Goal: Task Accomplishment & Management: Manage account settings

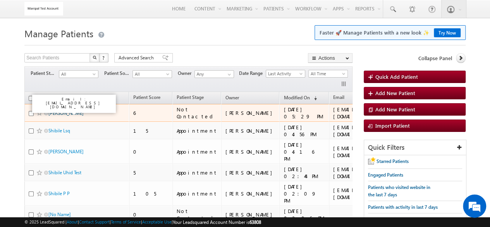
click at [68, 111] on link "[PERSON_NAME]" at bounding box center [65, 113] width 35 height 6
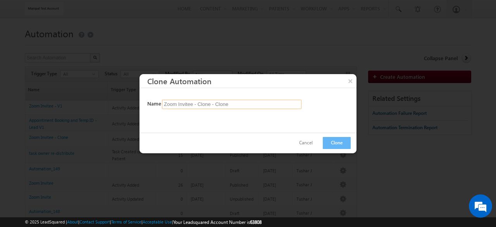
click at [283, 105] on input "Zoom Invitee - Clone - Clone" at bounding box center [231, 104] width 139 height 9
type input "Zoom Webinar - v2"
click at [345, 143] on button "Clone" at bounding box center [337, 143] width 28 height 12
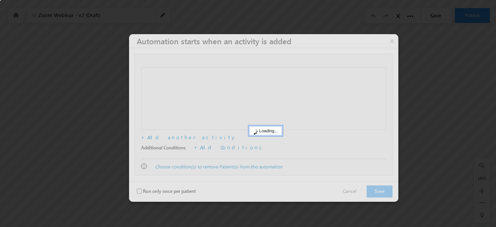
checkbox input "false"
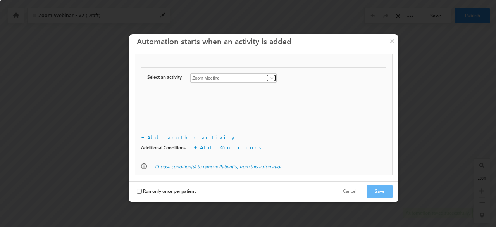
click at [271, 78] on span at bounding box center [272, 78] width 6 height 6
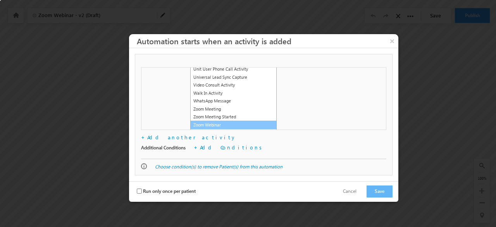
scroll to position [764, 0]
click at [244, 126] on link "Zoom Webinar" at bounding box center [233, 124] width 86 height 9
type input "Zoom Webinar"
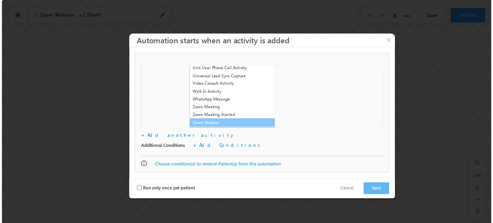
scroll to position [0, 0]
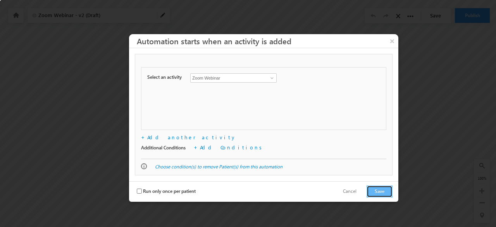
click at [375, 186] on button "Save" at bounding box center [379, 191] width 26 height 12
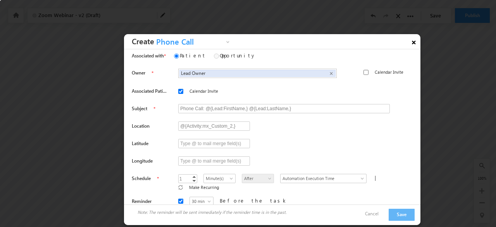
click at [413, 44] on link "×" at bounding box center [413, 41] width 13 height 14
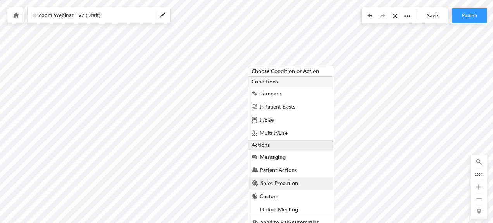
scroll to position [6, 0]
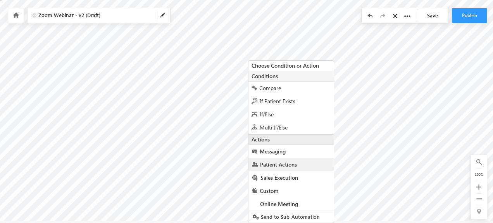
click at [282, 163] on span "Patient Actions" at bounding box center [278, 164] width 37 height 7
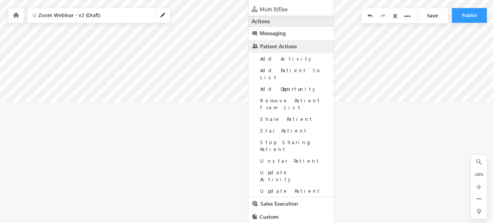
scroll to position [125, 0]
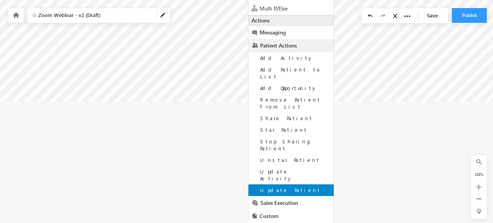
click at [299, 185] on div "Update Patient" at bounding box center [290, 191] width 85 height 12
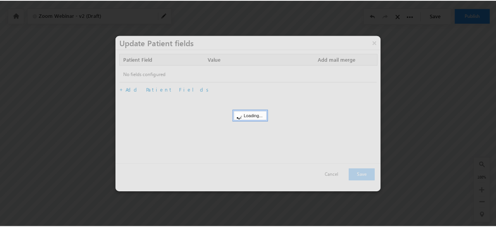
scroll to position [0, 0]
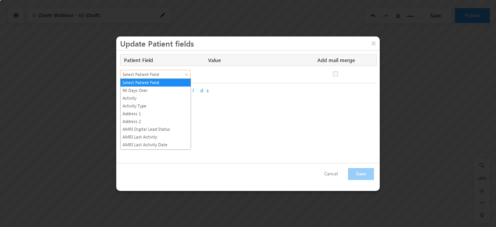
click at [171, 71] on span "Select Patient Field" at bounding box center [151, 74] width 63 height 7
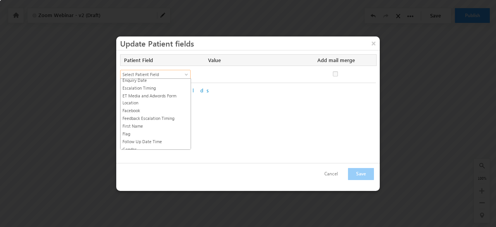
scroll to position [409, 0]
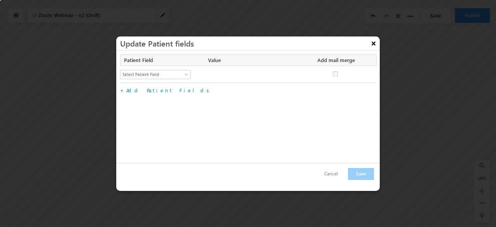
click at [371, 44] on button "×" at bounding box center [373, 43] width 12 height 14
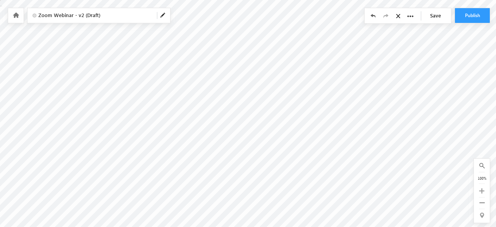
click at [438, 9] on link "Save" at bounding box center [437, 15] width 27 height 15
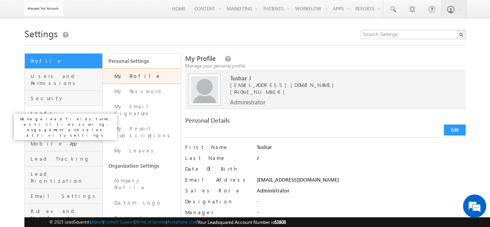
click at [59, 110] on span "Leads" at bounding box center [66, 113] width 70 height 7
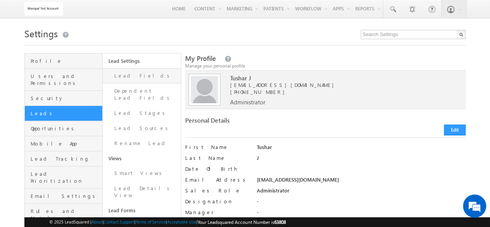
click at [161, 81] on link "Lead Fields" at bounding box center [142, 75] width 78 height 15
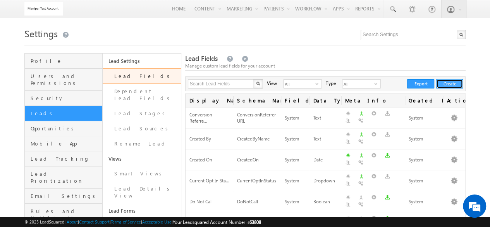
click at [443, 84] on button "Create" at bounding box center [449, 83] width 27 height 9
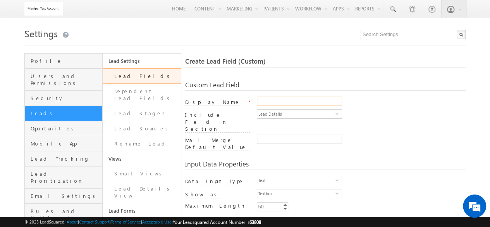
click at [315, 105] on input "Display Name" at bounding box center [299, 100] width 85 height 9
type input "a"
type input "Attendance"
click at [306, 134] on input "Mail Merge Default Value" at bounding box center [299, 138] width 85 height 9
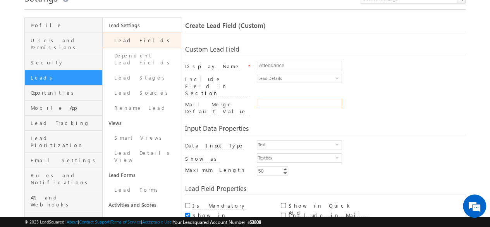
scroll to position [89, 0]
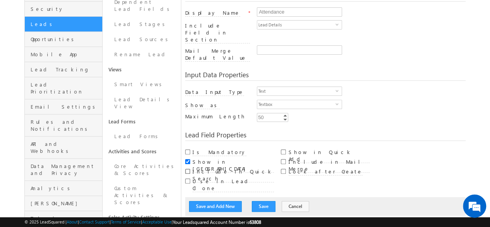
click at [188, 168] on input "Include in Quick Search" at bounding box center [187, 170] width 5 height 5
checkbox input "true"
click at [284, 159] on input "Include in Mail Merge" at bounding box center [283, 161] width 5 height 5
checkbox input "true"
click at [253, 201] on button "Save" at bounding box center [264, 206] width 24 height 11
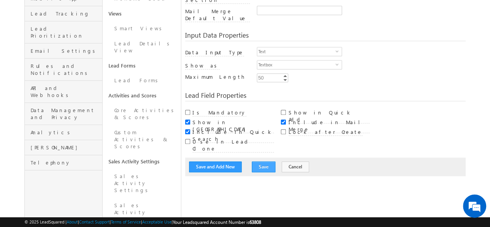
scroll to position [146, 0]
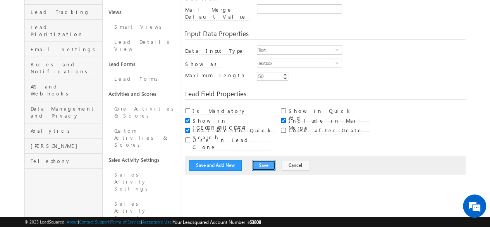
click at [259, 160] on button "Save" at bounding box center [264, 165] width 24 height 11
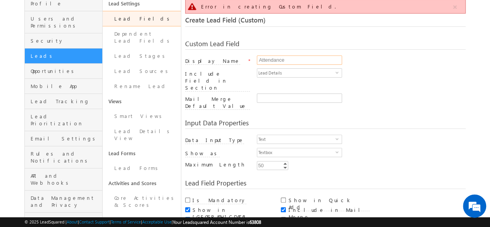
click at [290, 62] on input "Attendance" at bounding box center [299, 59] width 85 height 9
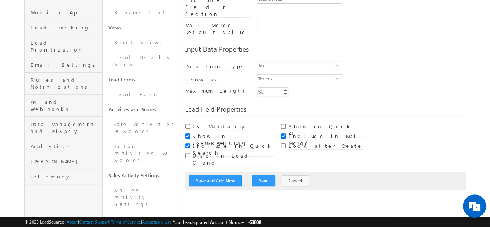
scroll to position [140, 0]
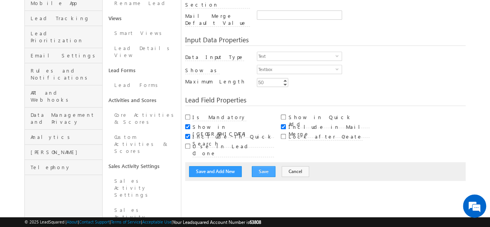
type input "Attendance detail"
click at [260, 166] on button "Save" at bounding box center [264, 171] width 24 height 11
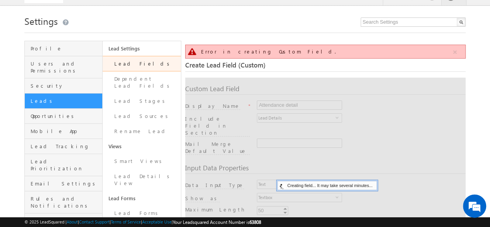
scroll to position [12, 0]
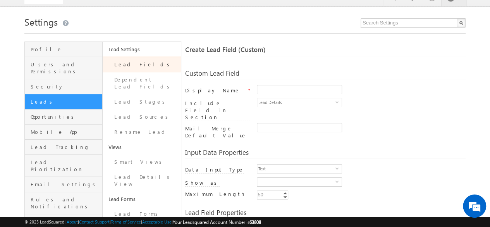
scroll to position [12, 0]
click at [267, 93] on input "Display Name" at bounding box center [299, 89] width 85 height 9
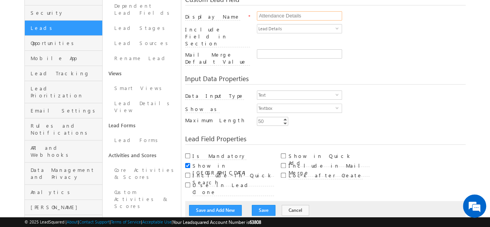
scroll to position [87, 0]
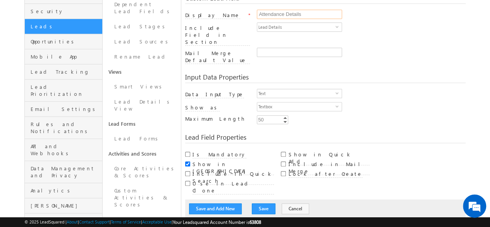
type input "Attendance Details"
click at [284, 161] on input "Include in Mail Merge" at bounding box center [283, 163] width 5 height 5
checkbox input "true"
click at [283, 151] on input "Show in Quick Add" at bounding box center [283, 153] width 5 height 5
checkbox input "true"
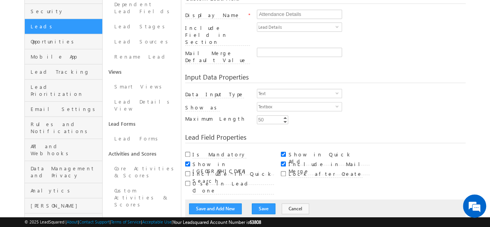
click at [191, 168] on div "Include in Quick Search" at bounding box center [229, 173] width 89 height 10
click at [186, 171] on input "Include in Quick Search" at bounding box center [187, 173] width 5 height 5
checkbox input "true"
click at [263, 203] on button "Save" at bounding box center [264, 208] width 24 height 11
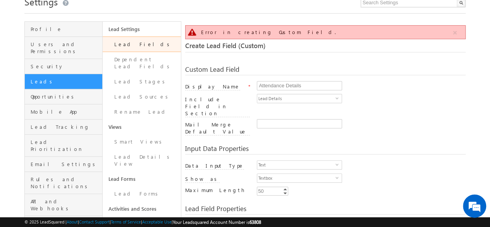
scroll to position [31, 0]
click at [278, 99] on span "Lead Details" at bounding box center [296, 99] width 78 height 9
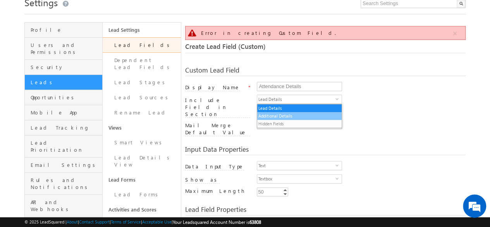
click at [281, 115] on li "Additional Details" at bounding box center [299, 116] width 84 height 8
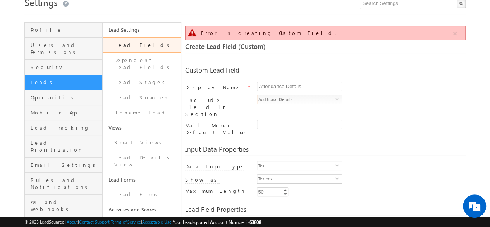
click at [277, 97] on span "Additional Details" at bounding box center [296, 99] width 78 height 9
click at [228, 104] on div "Include Field in Section" at bounding box center [217, 107] width 65 height 23
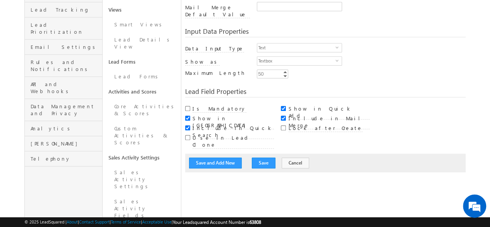
scroll to position [149, 0]
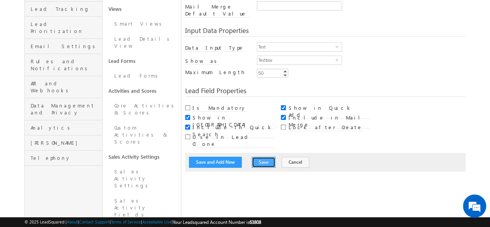
click at [261, 156] on button "Save" at bounding box center [264, 161] width 24 height 11
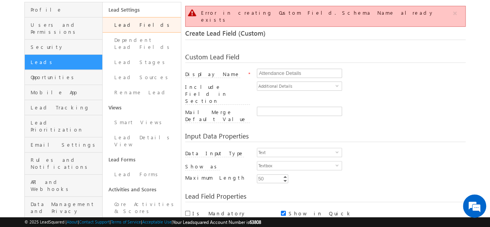
scroll to position [50, 0]
click at [149, 29] on link "Lead Fields" at bounding box center [142, 25] width 78 height 15
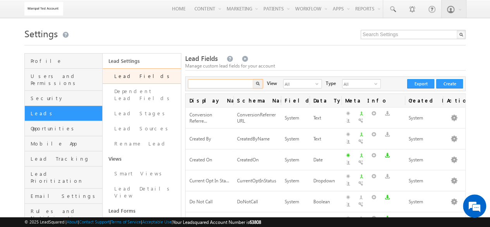
click at [245, 86] on input "text" at bounding box center [221, 83] width 66 height 9
type input "attendance details"
click at [253, 79] on button "button" at bounding box center [258, 83] width 10 height 9
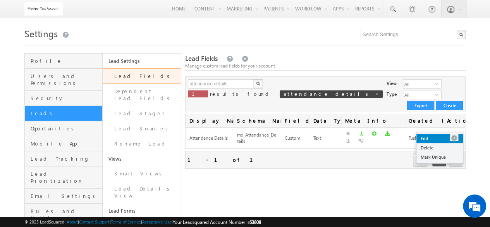
click at [447, 137] on link "Edit" at bounding box center [439, 138] width 46 height 9
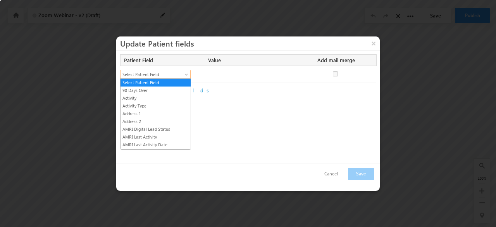
click at [188, 74] on span at bounding box center [187, 76] width 6 height 6
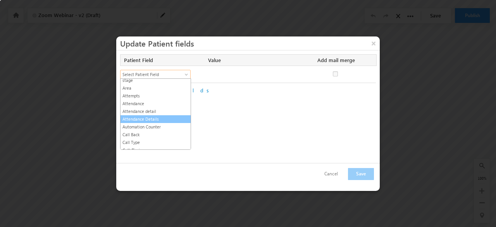
click at [161, 115] on link "Attendance Details" at bounding box center [155, 118] width 70 height 7
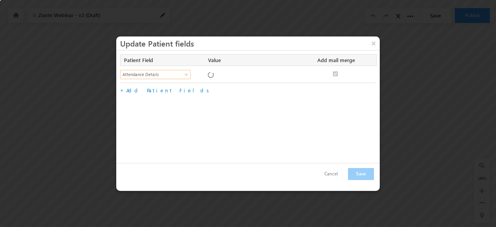
checkbox input "true"
click at [222, 76] on input "Attendance Details" at bounding box center [250, 74] width 85 height 9
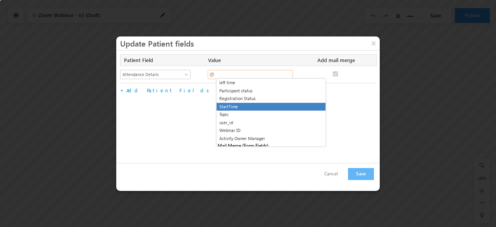
scroll to position [1862, 0]
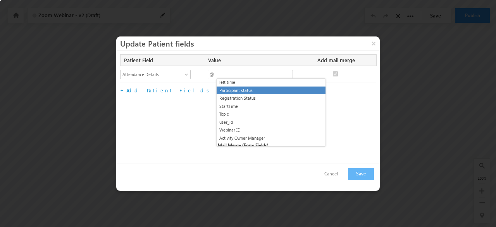
click at [247, 89] on li "Participant status" at bounding box center [270, 90] width 109 height 8
type input "@{Activity:mx_Custom_7,}"
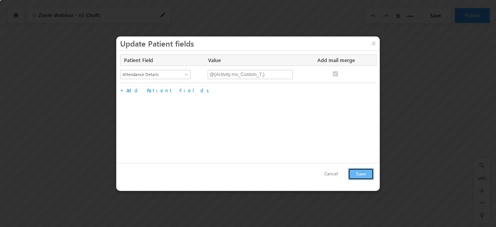
click at [372, 174] on button "Save" at bounding box center [361, 174] width 26 height 12
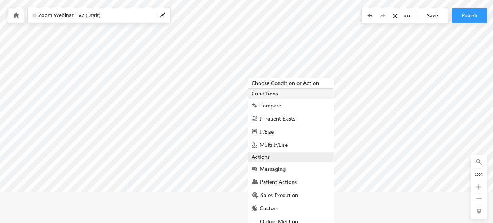
scroll to position [39, 0]
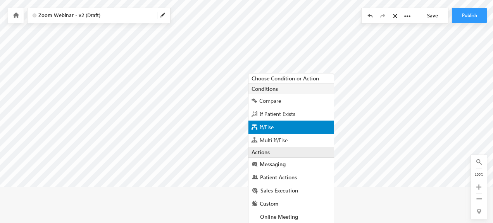
click at [253, 127] on span at bounding box center [254, 127] width 6 height 5
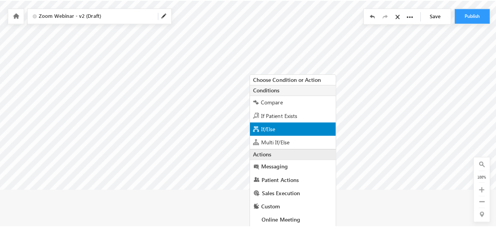
scroll to position [5, 0]
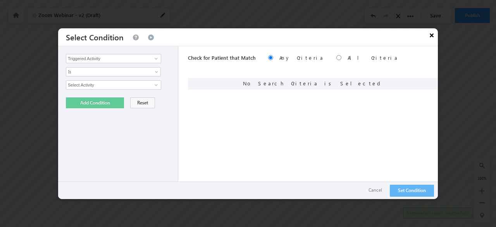
click at [432, 31] on button "×" at bounding box center [431, 35] width 12 height 14
click at [153, 58] on span at bounding box center [156, 58] width 6 height 6
type input "w"
type input "z"
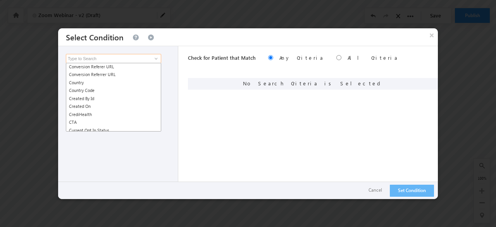
scroll to position [0, 0]
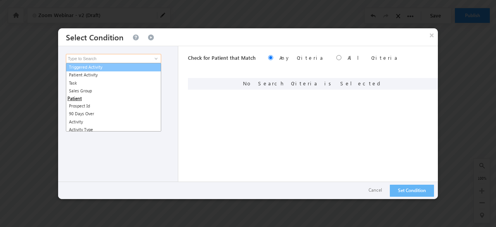
click at [109, 64] on link "Triggered Activity" at bounding box center [113, 67] width 95 height 9
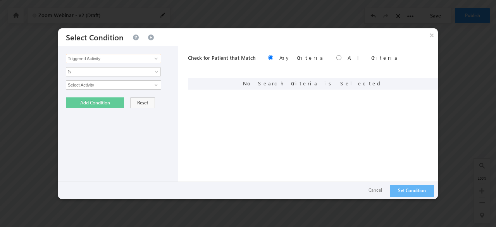
click at [125, 58] on input "Triggered Activity" at bounding box center [113, 58] width 95 height 9
click at [151, 59] on link at bounding box center [155, 59] width 10 height 8
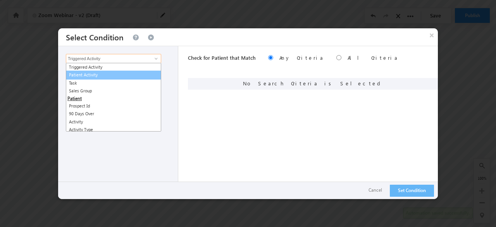
click at [130, 73] on link "Patient Activity" at bounding box center [113, 74] width 95 height 9
type input "Patient Activity"
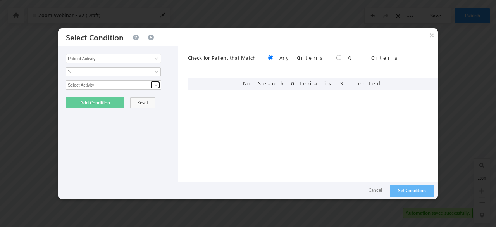
click at [154, 81] on link at bounding box center [155, 85] width 10 height 8
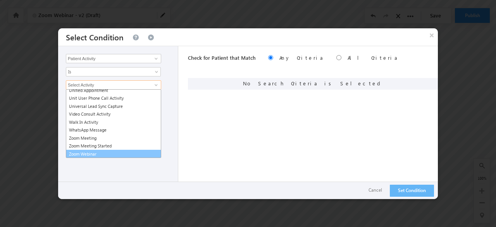
scroll to position [826, 0]
click at [108, 153] on link "Zoom Webinar" at bounding box center [113, 153] width 95 height 9
type input "Zoom Webinar"
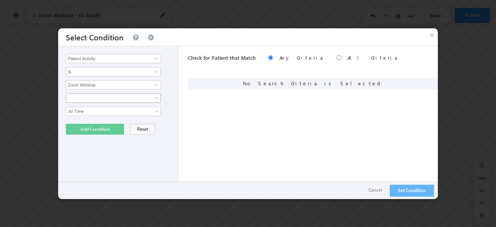
click at [147, 96] on span at bounding box center [108, 97] width 84 height 7
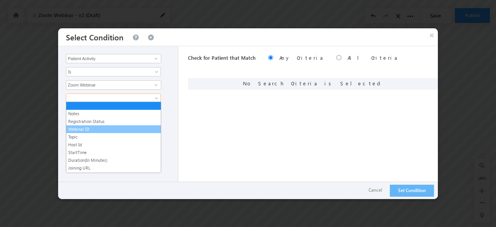
click at [122, 129] on link "Webinar ID" at bounding box center [113, 128] width 94 height 7
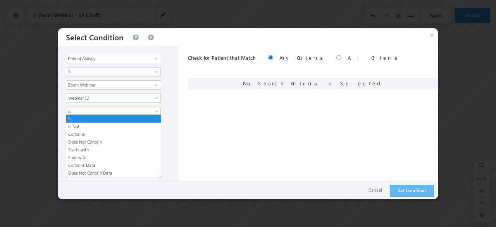
click at [150, 108] on link "Is" at bounding box center [113, 111] width 95 height 9
click at [105, 162] on link "Contains Data" at bounding box center [113, 164] width 94 height 7
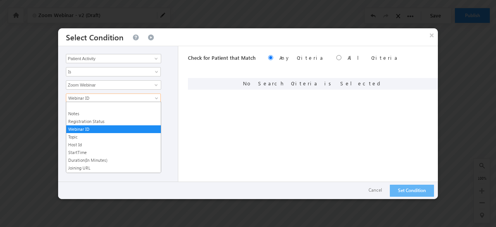
click at [135, 97] on span "Webinar ID" at bounding box center [108, 97] width 84 height 7
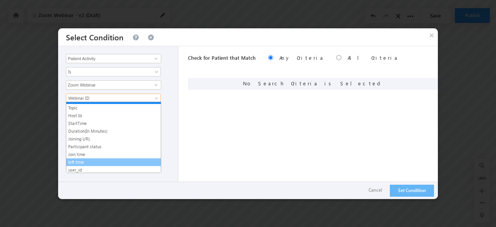
click at [85, 158] on link "left time" at bounding box center [113, 161] width 94 height 7
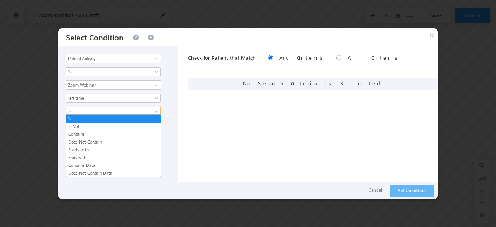
click at [109, 108] on span "Is" at bounding box center [108, 111] width 84 height 7
click at [96, 161] on link "Contains Data" at bounding box center [113, 164] width 94 height 7
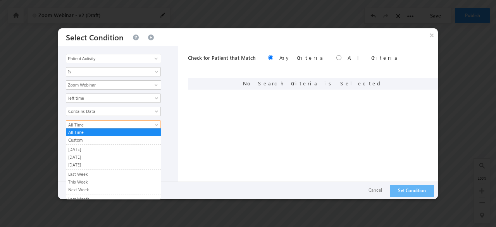
click at [149, 121] on span "All Time" at bounding box center [108, 124] width 84 height 7
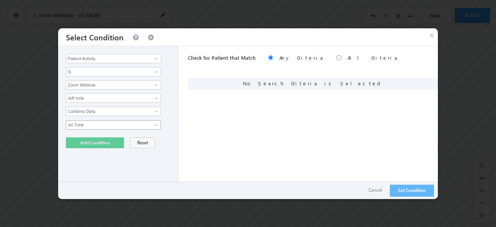
click at [149, 121] on span "All Time" at bounding box center [108, 124] width 84 height 7
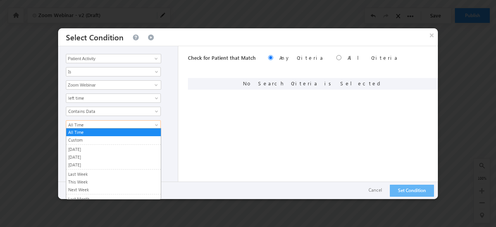
click at [153, 124] on link "All Time" at bounding box center [113, 124] width 95 height 9
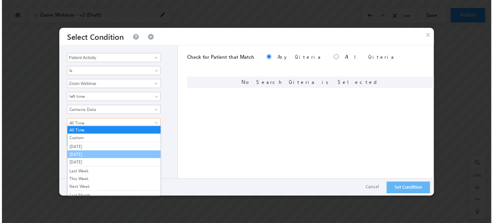
scroll to position [48, 0]
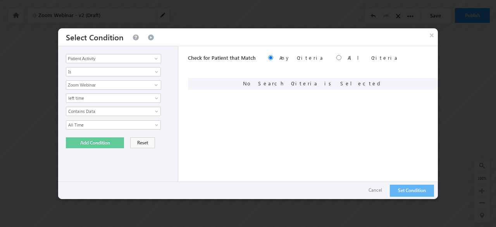
click at [222, 125] on div "Check for Patient that Match Any Criteria All Criteria Note that the current tr…" at bounding box center [313, 122] width 250 height 153
click at [422, 184] on button "Set Condition" at bounding box center [412, 190] width 44 height 12
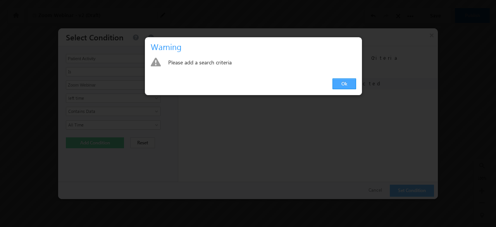
click at [345, 82] on link "Ok" at bounding box center [344, 83] width 24 height 11
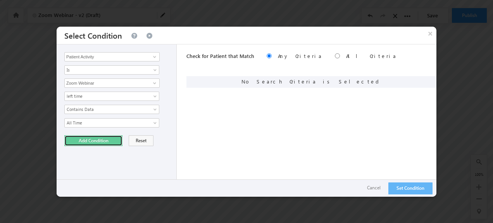
click at [99, 140] on button "Add Condition" at bounding box center [93, 141] width 58 height 11
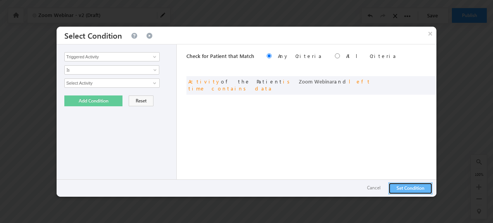
click at [398, 189] on button "Set Condition" at bounding box center [410, 189] width 44 height 12
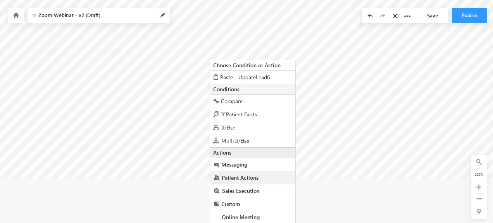
scroll to position [66, 0]
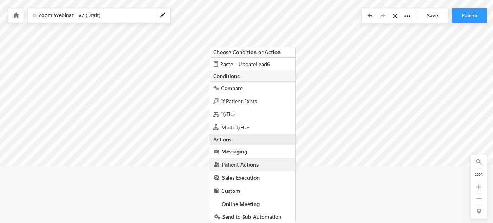
click at [271, 169] on link "Patient Actions" at bounding box center [252, 164] width 85 height 13
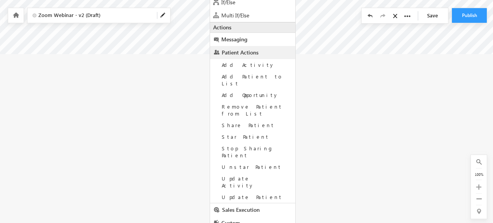
scroll to position [185, 0]
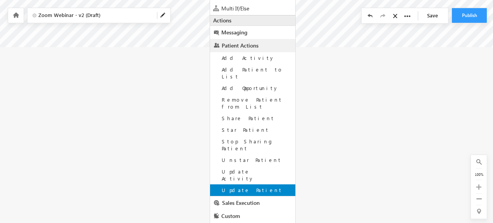
click at [261, 185] on div "Update Patient" at bounding box center [252, 191] width 85 height 12
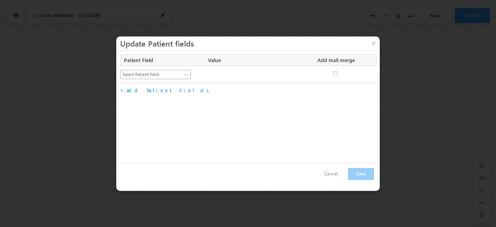
click at [186, 76] on span at bounding box center [187, 76] width 6 height 6
click at [330, 175] on button "Cancel" at bounding box center [330, 173] width 29 height 11
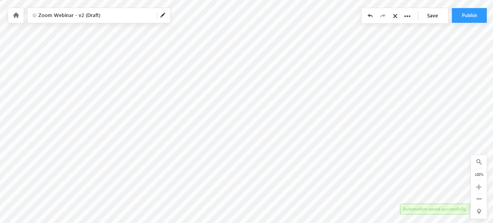
click at [438, 14] on link "Save" at bounding box center [434, 15] width 27 height 15
click at [436, 18] on link "Save" at bounding box center [434, 15] width 27 height 15
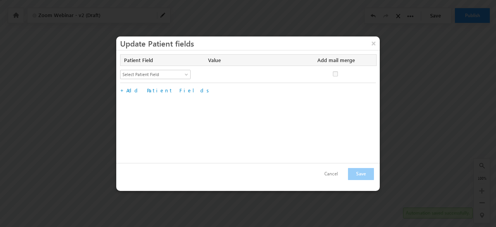
click at [282, 127] on div "Patient Field Value Add mail merge No fields configured Select Patient Field 90…" at bounding box center [247, 106] width 263 height 112
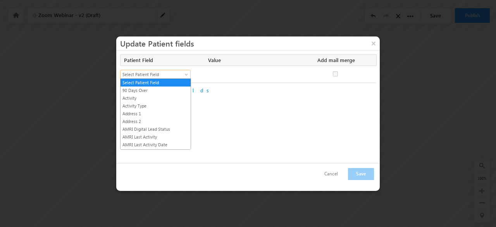
click at [186, 75] on span at bounding box center [187, 76] width 6 height 6
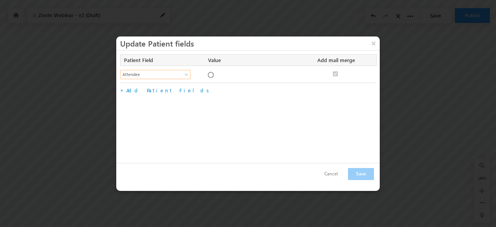
checkbox input "true"
click at [265, 73] on input "Attendee" at bounding box center [250, 74] width 85 height 9
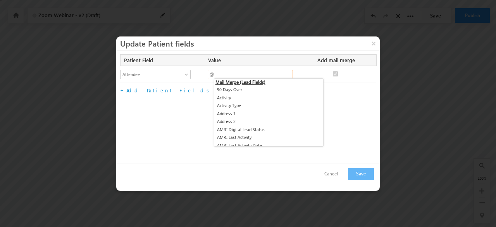
type input "@"
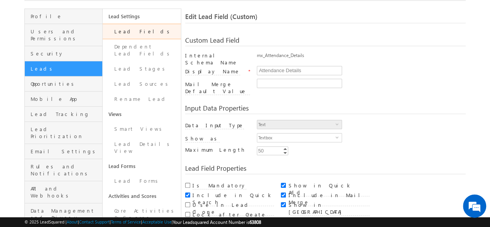
scroll to position [45, 0]
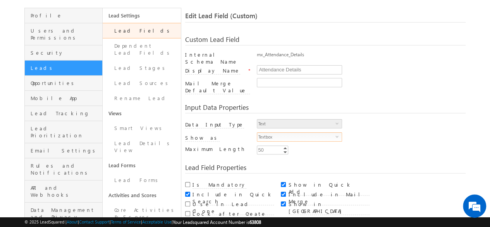
click at [334, 132] on span "Textbox" at bounding box center [296, 136] width 78 height 9
click at [337, 121] on span "select" at bounding box center [338, 122] width 6 height 3
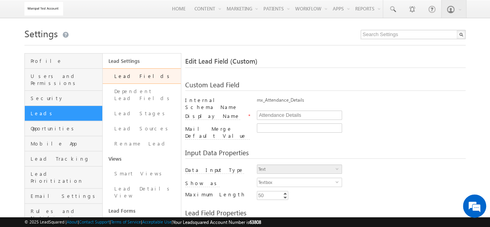
click at [148, 72] on link "Lead Fields" at bounding box center [142, 75] width 78 height 15
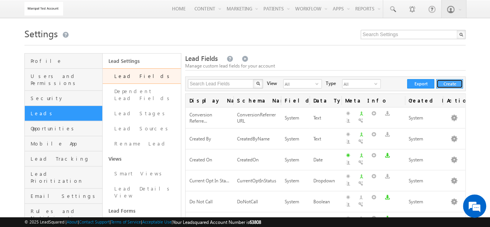
click at [446, 84] on button "Create" at bounding box center [449, 83] width 27 height 9
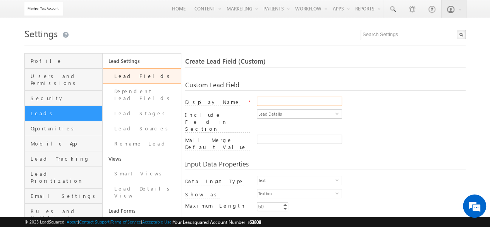
click at [268, 101] on input "Display Name" at bounding box center [299, 100] width 85 height 9
type input "Attendee"
click at [283, 109] on div "Display Name * Attendee" at bounding box center [325, 102] width 280 height 13
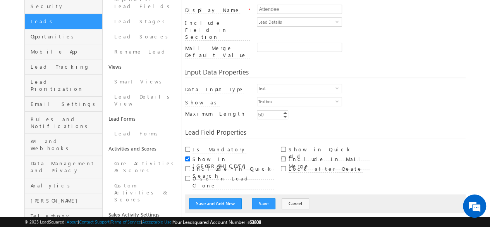
click at [282, 156] on input "Include in Mail Merge" at bounding box center [283, 158] width 5 height 5
checkbox input "true"
click at [283, 146] on input "Show in Quick Add" at bounding box center [283, 148] width 5 height 5
checkbox input "true"
click at [255, 198] on button "Save" at bounding box center [264, 203] width 24 height 11
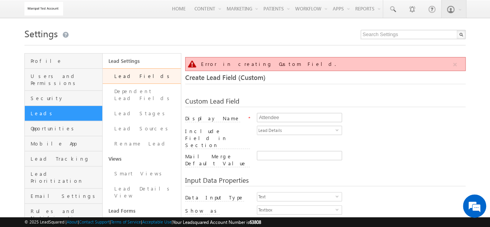
scroll to position [57, 0]
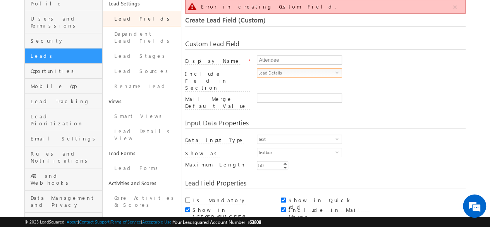
click at [325, 74] on span "Lead Details" at bounding box center [296, 73] width 78 height 9
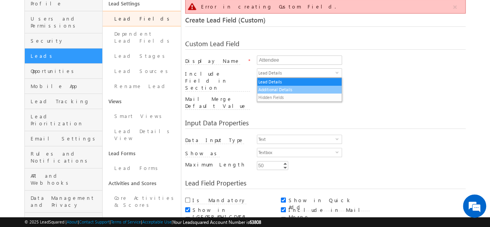
click at [306, 88] on li "Additional Details" at bounding box center [299, 90] width 84 height 8
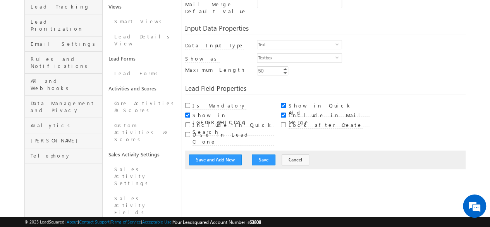
scroll to position [162, 0]
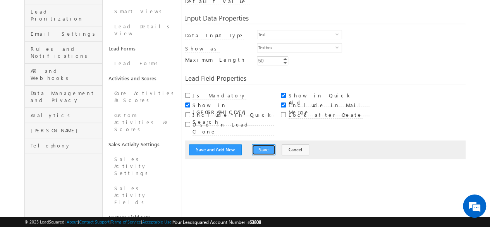
click at [253, 144] on button "Save" at bounding box center [264, 149] width 24 height 11
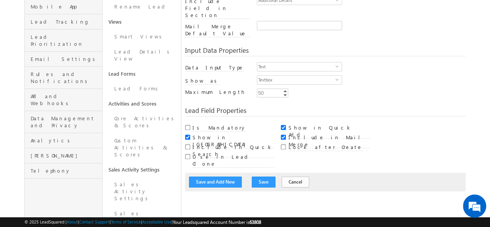
scroll to position [137, 0]
click at [261, 176] on button "Save" at bounding box center [264, 181] width 24 height 11
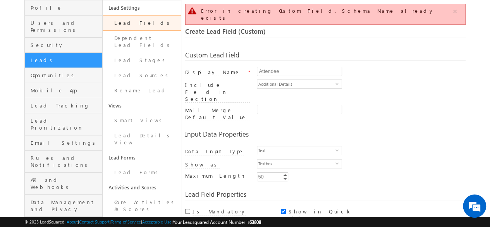
scroll to position [0, 0]
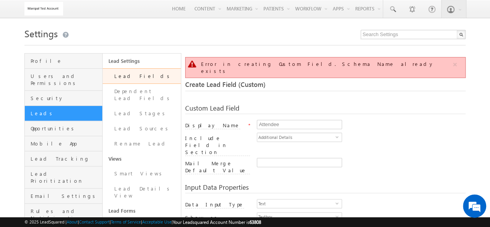
click at [146, 71] on link "Lead Fields" at bounding box center [142, 75] width 78 height 15
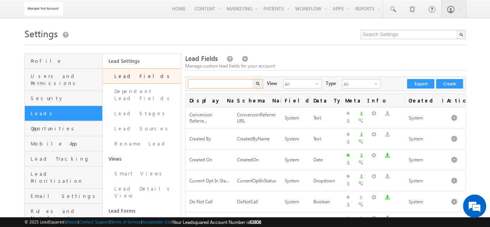
click at [222, 85] on input "text" at bounding box center [221, 83] width 66 height 9
type input "attendee"
click at [253, 79] on button "button" at bounding box center [258, 83] width 10 height 9
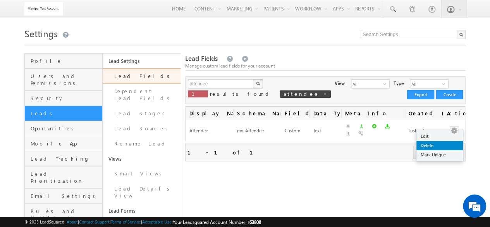
click at [435, 144] on link "Delete" at bounding box center [439, 145] width 46 height 9
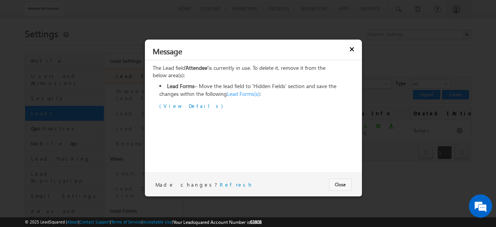
click at [350, 45] on button "×" at bounding box center [351, 48] width 15 height 14
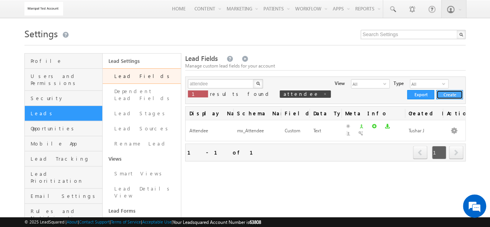
click at [455, 90] on button "Create" at bounding box center [449, 94] width 27 height 9
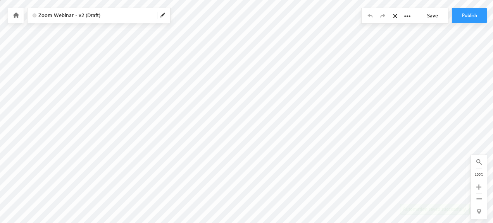
scroll to position [5, 0]
click at [430, 20] on link "Save" at bounding box center [434, 15] width 27 height 15
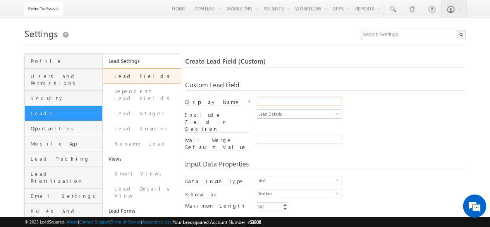
click at [299, 101] on input "Display Name" at bounding box center [299, 100] width 85 height 9
type input "attendees"
click at [328, 112] on span "Lead Details" at bounding box center [296, 114] width 78 height 9
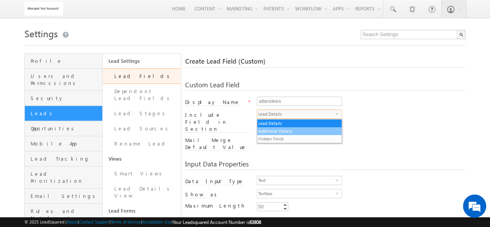
click at [307, 133] on li "Additional Details" at bounding box center [299, 131] width 84 height 8
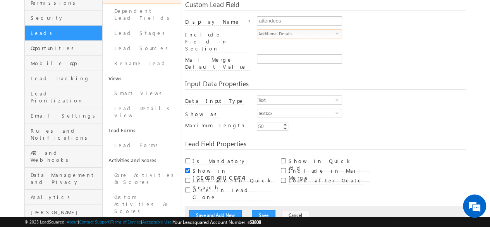
scroll to position [86, 0]
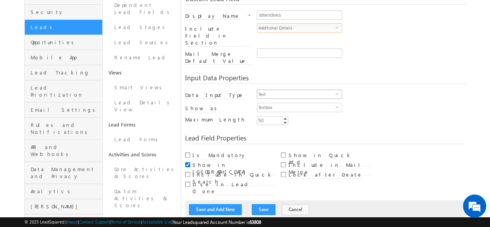
click at [338, 92] on span "select" at bounding box center [338, 93] width 6 height 3
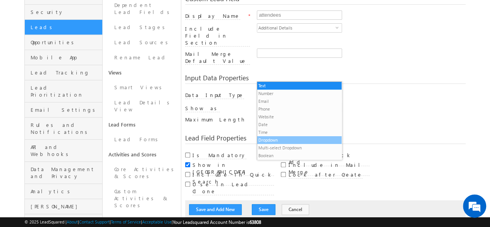
click at [279, 142] on li "Dropdown" at bounding box center [299, 140] width 84 height 8
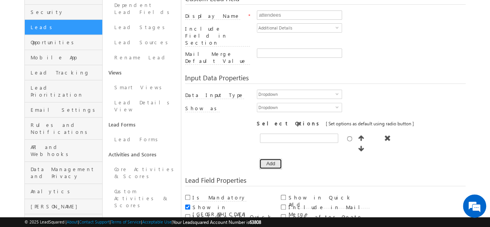
click at [273, 158] on button "Add" at bounding box center [270, 163] width 23 height 11
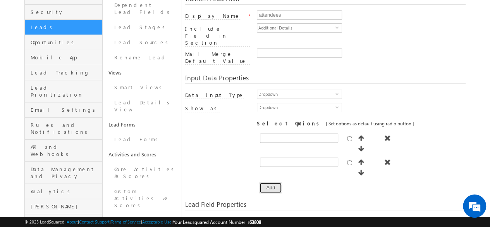
click at [272, 182] on button "Add" at bounding box center [270, 187] width 23 height 11
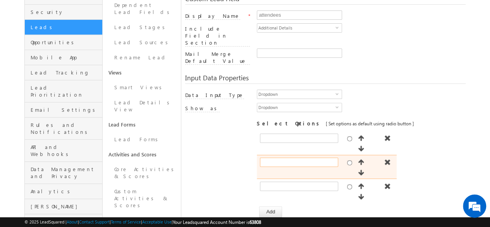
click at [281, 157] on input "text" at bounding box center [299, 161] width 78 height 9
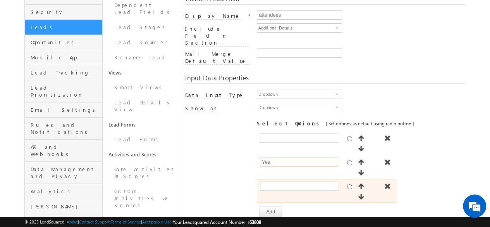
type input "Yes"
click at [275, 181] on input "text" at bounding box center [299, 185] width 78 height 9
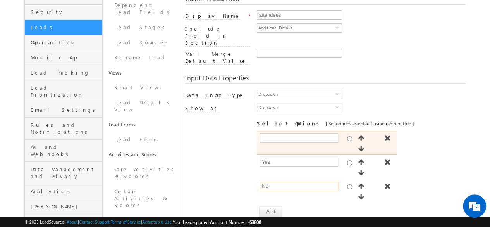
type input "No"
click at [349, 136] on input "radio" at bounding box center [349, 138] width 5 height 5
radio input "true"
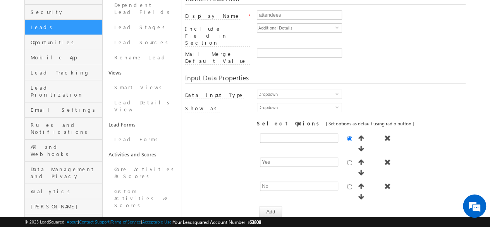
click at [344, 225] on div "Lead Field Properties" at bounding box center [325, 229] width 280 height 9
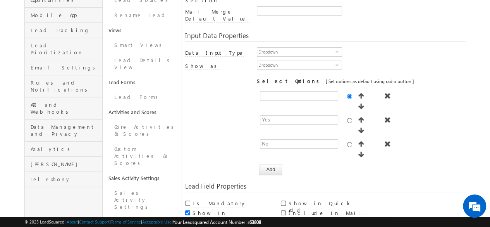
click at [282, 210] on input "Include in Mail Merge" at bounding box center [283, 212] width 5 height 5
checkbox input "true"
click at [284, 200] on input "Show in Quick Add" at bounding box center [283, 202] width 5 height 5
checkbox input "true"
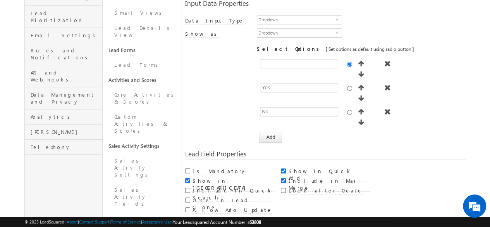
scroll to position [161, 0]
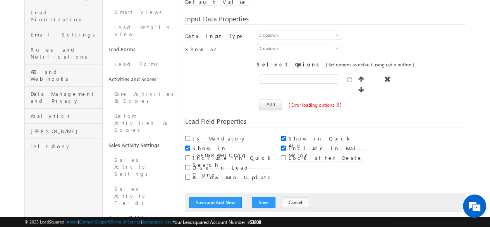
scroll to position [57, 0]
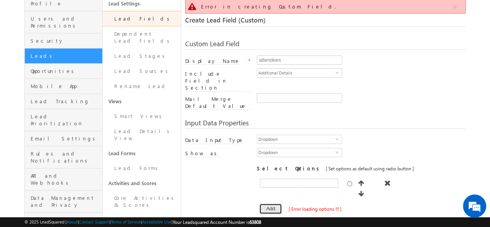
click at [269, 203] on button "Add" at bounding box center [270, 208] width 23 height 11
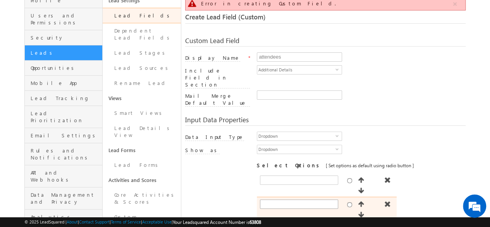
click at [275, 199] on div at bounding box center [301, 205] width 82 height 12
click at [275, 199] on input "text" at bounding box center [299, 203] width 78 height 9
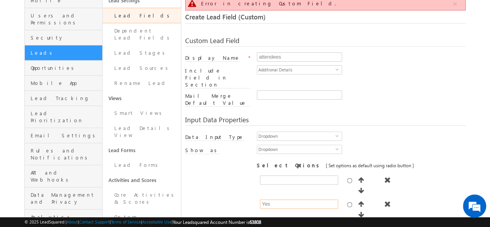
type input "Yes"
click at [270, 223] on input "text" at bounding box center [299, 227] width 78 height 9
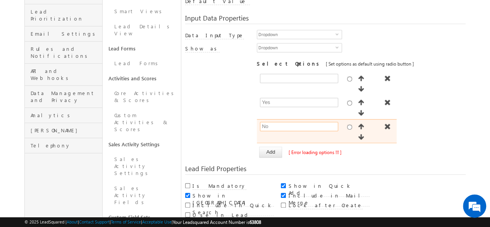
scroll to position [163, 0]
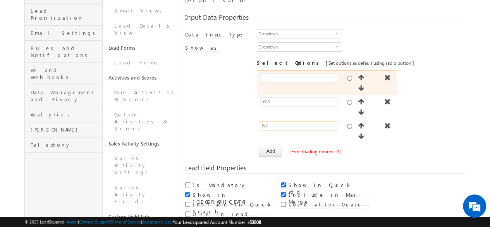
type input "No"
click at [349, 73] on div at bounding box center [349, 77] width 8 height 9
click at [349, 76] on input "radio" at bounding box center [349, 78] width 5 height 5
radio input "true"
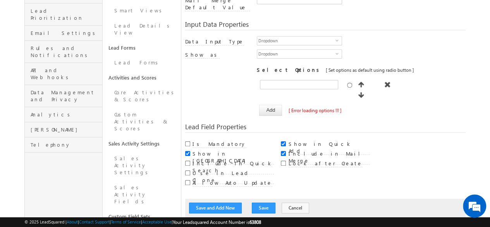
scroll to position [57, 0]
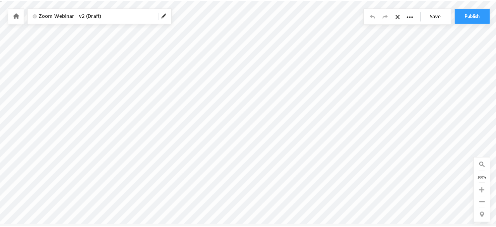
scroll to position [5, 0]
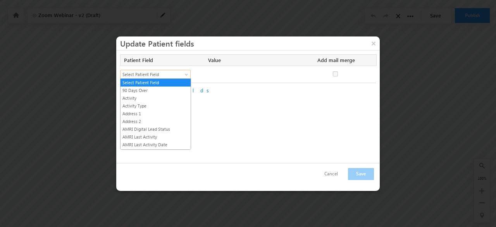
click at [183, 73] on span "Select Patient Field" at bounding box center [151, 74] width 63 height 7
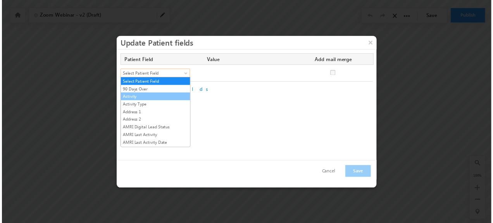
scroll to position [125, 0]
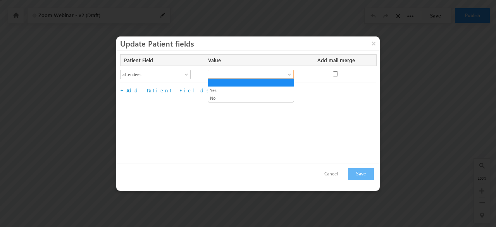
click at [266, 72] on span at bounding box center [246, 74] width 76 height 7
click at [254, 89] on link "Yes" at bounding box center [251, 90] width 86 height 7
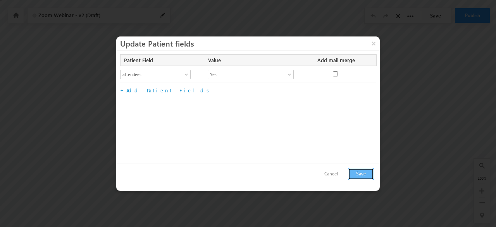
click at [359, 172] on button "Save" at bounding box center [361, 174] width 26 height 12
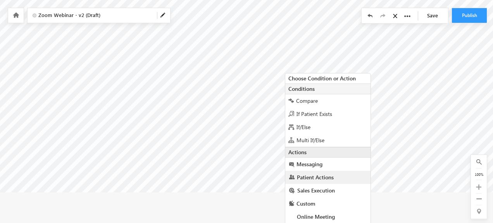
scroll to position [53, 0]
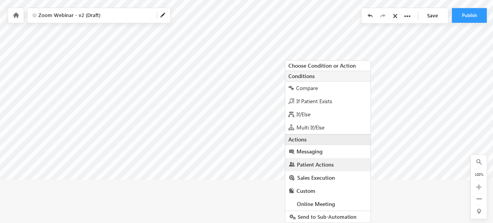
click at [327, 161] on span "Patient Actions" at bounding box center [315, 164] width 37 height 7
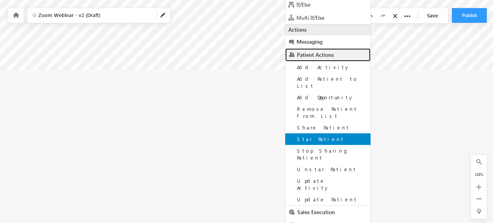
scroll to position [172, 0]
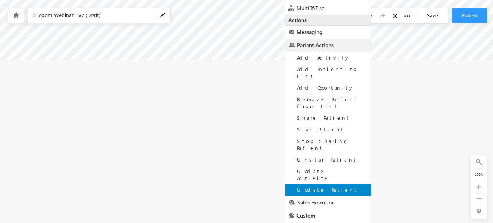
click at [311, 187] on span "Update Patient" at bounding box center [327, 190] width 61 height 7
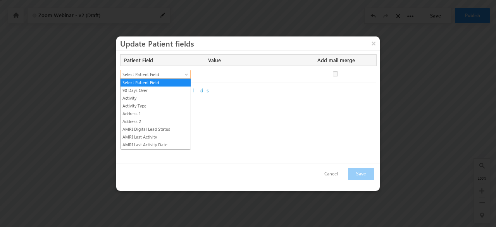
click at [175, 74] on span "Select Patient Field" at bounding box center [151, 74] width 63 height 7
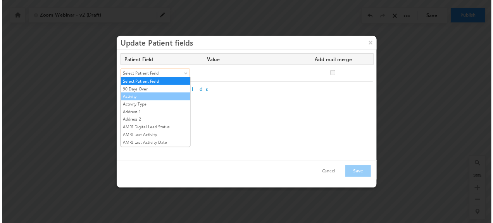
scroll to position [125, 0]
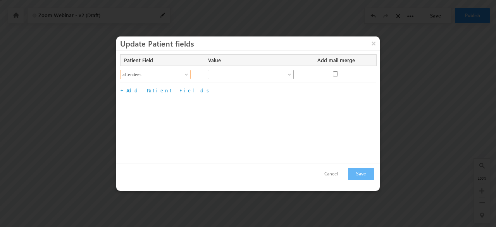
click at [249, 72] on span at bounding box center [246, 74] width 76 height 7
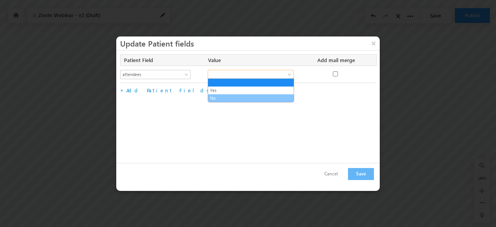
click at [238, 96] on link "No" at bounding box center [251, 97] width 86 height 7
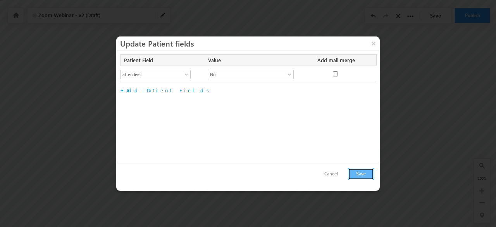
click at [359, 175] on button "Save" at bounding box center [361, 174] width 26 height 12
